Goal: Information Seeking & Learning: Learn about a topic

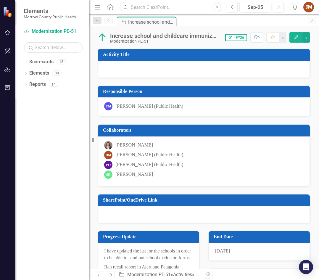
click at [161, 7] on input "text" at bounding box center [171, 7] width 102 height 10
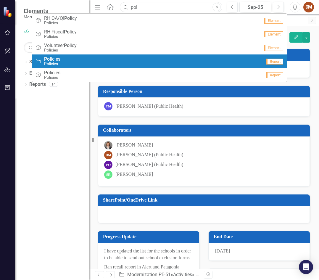
type input "pol"
click at [43, 57] on div "Activity Pol icies Policies" at bounding box center [148, 62] width 227 height 10
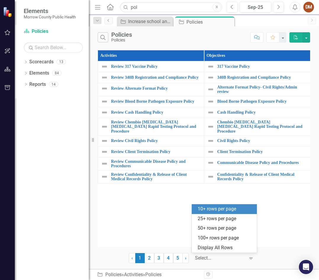
click at [250, 257] on icon "Expand" at bounding box center [251, 258] width 6 height 5
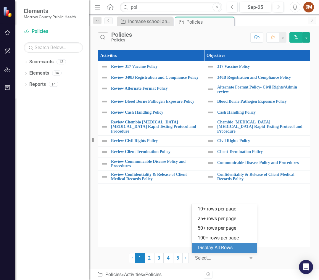
click at [224, 248] on div "Display All Rows" at bounding box center [226, 247] width 56 height 7
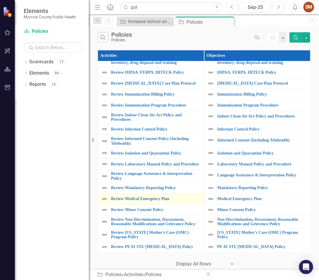
scroll to position [322, 0]
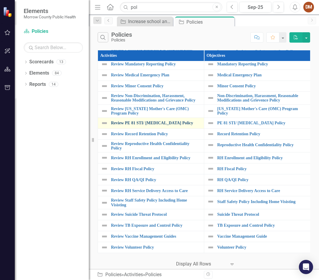
click at [165, 121] on link "Review PE 81 STI/ [MEDICAL_DATA] Policy" at bounding box center [156, 123] width 90 height 4
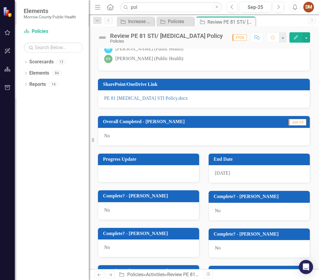
scroll to position [178, 0]
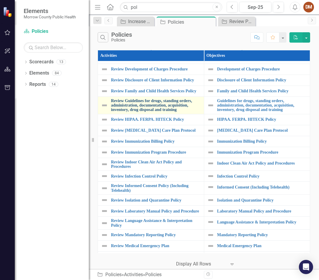
scroll to position [115, 0]
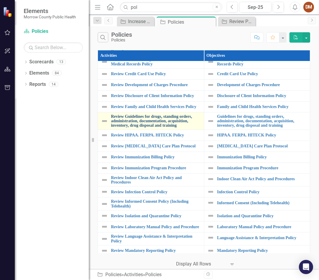
click at [160, 128] on link "Review Guidelines for drugs, standing orders, administration, documentation, ac…" at bounding box center [156, 121] width 90 height 14
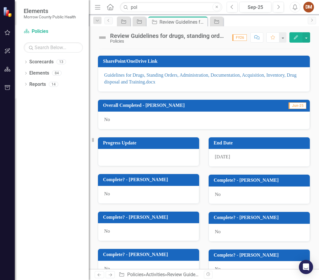
scroll to position [237, 0]
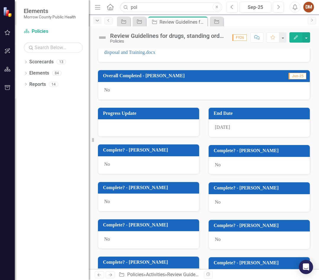
click at [100, 21] on icon "Dropdown" at bounding box center [97, 21] width 5 height 4
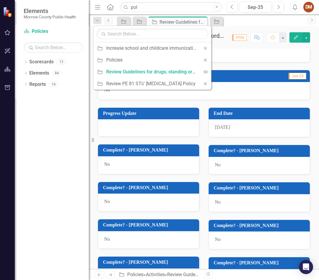
click at [105, 20] on link "Previous" at bounding box center [108, 20] width 8 height 7
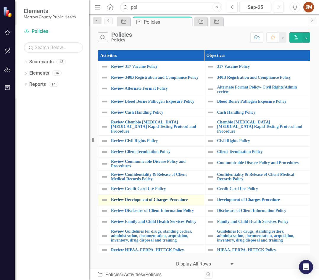
click at [144, 200] on link "Review Development of Charges Procedure" at bounding box center [156, 199] width 90 height 4
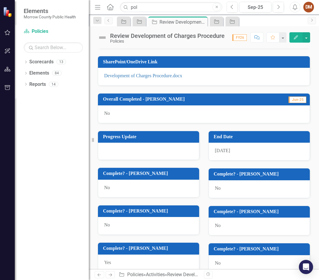
scroll to position [207, 0]
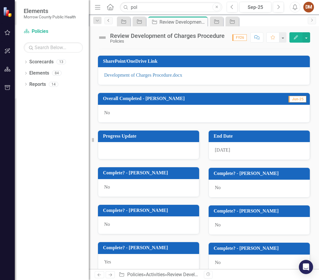
click at [108, 20] on icon "Previous" at bounding box center [108, 21] width 5 height 4
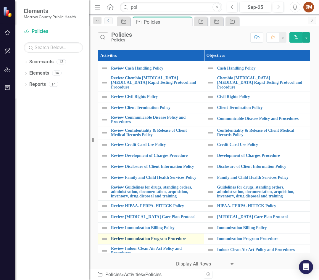
scroll to position [59, 0]
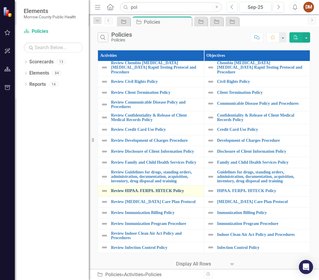
click at [145, 193] on link "Review HIPAA. FERPA. HITECK Policy" at bounding box center [156, 191] width 90 height 4
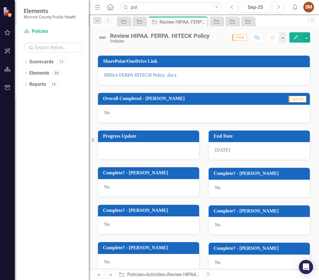
scroll to position [178, 0]
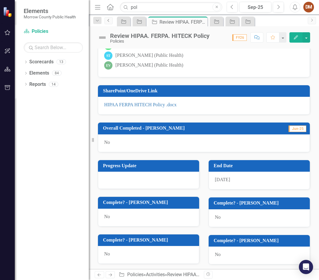
click at [108, 22] on link "Previous" at bounding box center [108, 20] width 8 height 7
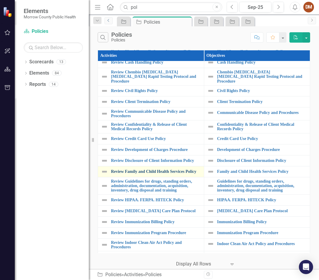
scroll to position [59, 0]
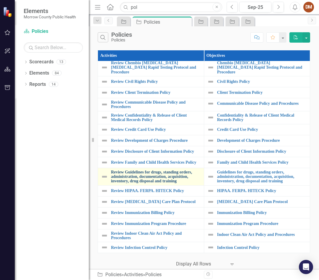
click at [147, 179] on link "Review Guidelines for drugs, standing orders, administration, documentation, ac…" at bounding box center [156, 177] width 90 height 14
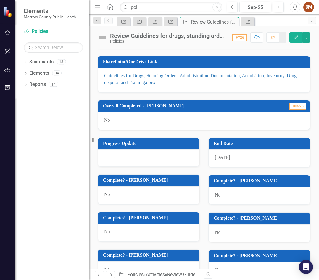
scroll to position [118, 0]
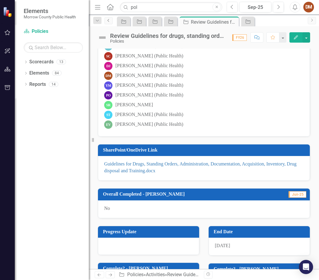
click at [112, 21] on link "Previous" at bounding box center [108, 20] width 8 height 7
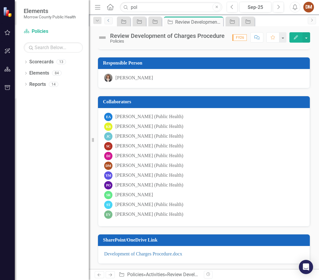
scroll to position [59, 0]
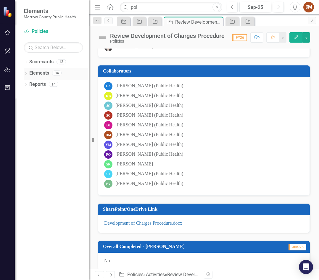
click at [43, 73] on link "Elements" at bounding box center [39, 73] width 20 height 7
click at [25, 72] on icon "Dropdown" at bounding box center [26, 73] width 4 height 3
click at [30, 83] on icon "Dropdown" at bounding box center [29, 84] width 4 height 3
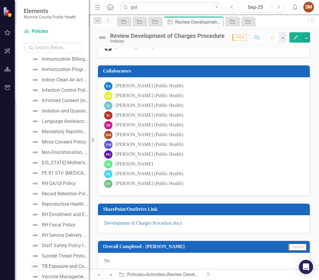
scroll to position [279, 0]
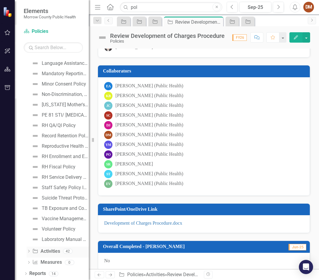
click at [27, 253] on icon "Dropdown" at bounding box center [29, 251] width 4 height 3
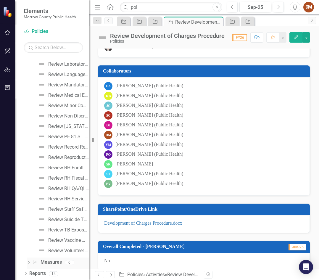
click at [29, 263] on icon "Dropdown" at bounding box center [29, 262] width 4 height 3
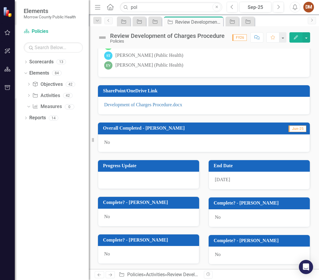
scroll to position [207, 0]
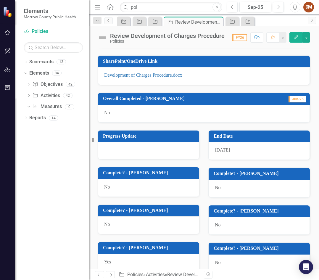
click at [107, 21] on icon "Previous" at bounding box center [108, 21] width 5 height 4
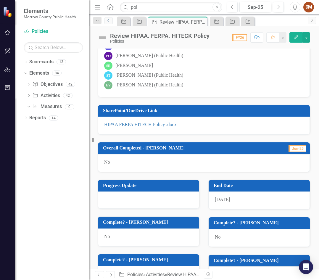
scroll to position [148, 0]
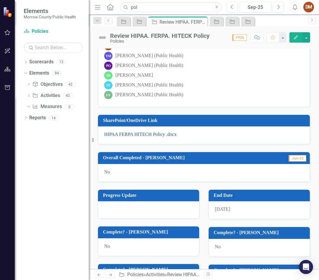
click at [136, 134] on link "HIPAA FERPA HITECH Policy .docx" at bounding box center [140, 134] width 73 height 5
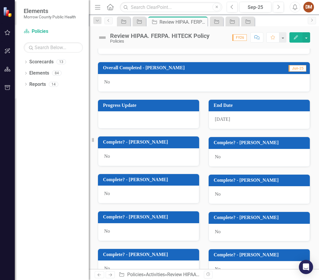
scroll to position [326, 0]
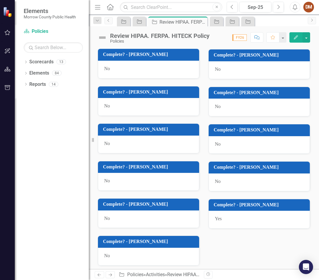
click at [109, 131] on h3 "Complete? - [PERSON_NAME]" at bounding box center [149, 129] width 93 height 5
click at [136, 130] on h3 "Complete? - [PERSON_NAME]" at bounding box center [149, 129] width 93 height 5
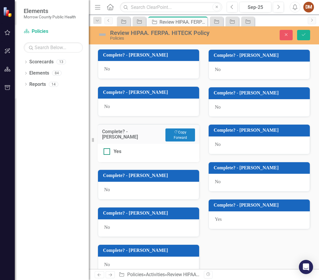
click at [109, 154] on div at bounding box center [107, 151] width 7 height 7
click at [107, 152] on input "Yes" at bounding box center [106, 150] width 4 height 4
checkbox input "true"
click at [302, 34] on icon "Save" at bounding box center [303, 35] width 5 height 4
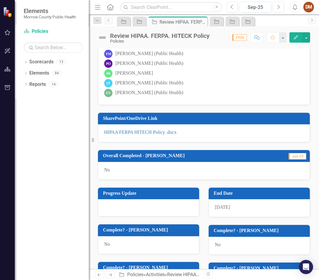
scroll to position [59, 0]
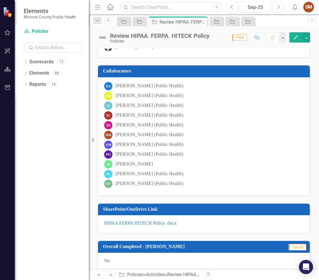
click at [107, 23] on link "Previous" at bounding box center [108, 20] width 8 height 7
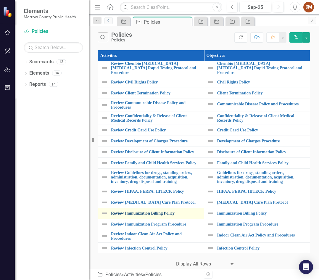
scroll to position [59, 0]
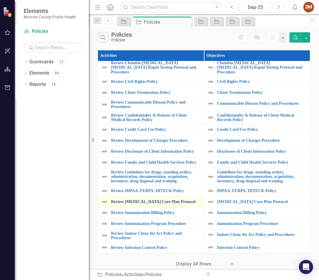
click at [136, 204] on link "Review [MEDICAL_DATA] Care Plan Protocol" at bounding box center [156, 201] width 90 height 4
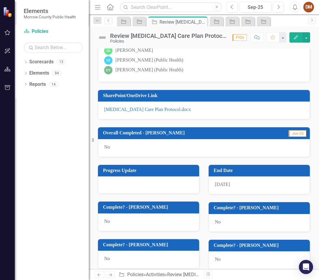
scroll to position [59, 0]
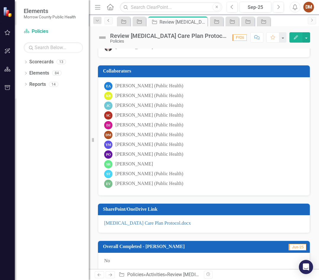
click at [106, 19] on link "Previous" at bounding box center [108, 20] width 8 height 7
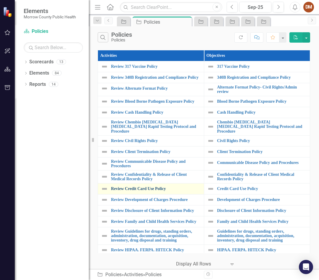
click at [162, 189] on link "Review Credit Card Use Policy" at bounding box center [156, 188] width 90 height 4
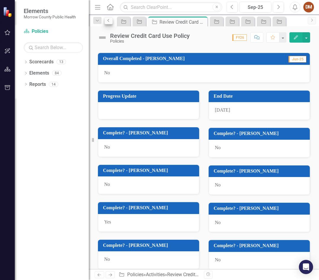
scroll to position [237, 0]
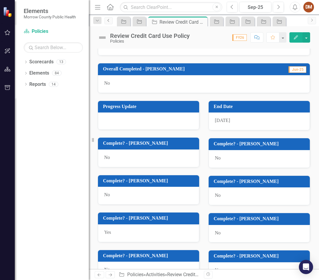
click at [110, 22] on icon "Previous" at bounding box center [108, 21] width 5 height 4
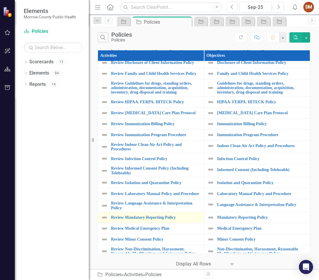
scroll to position [178, 0]
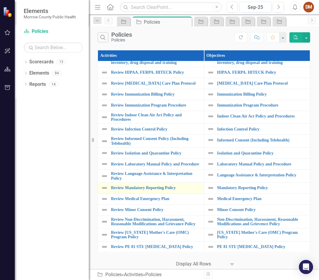
click at [171, 194] on td "Review Mandatory Reporting Policy Link Open Element" at bounding box center [151, 188] width 106 height 11
